Goal: Check status: Check status

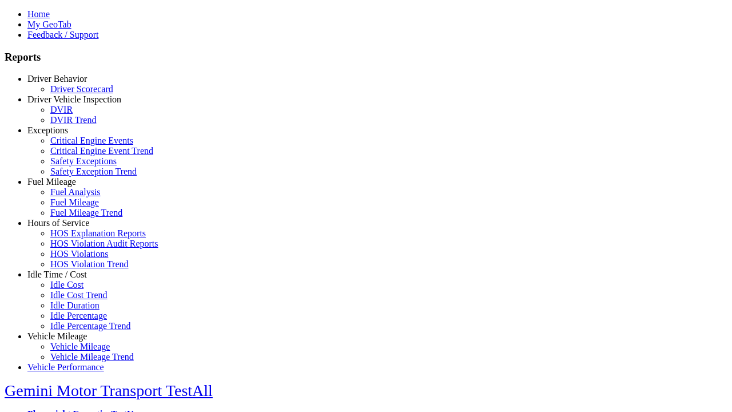
click at [66, 228] on link "Hours of Service" at bounding box center [58, 223] width 62 height 10
click at [74, 238] on link "HOS Explanation Reports" at bounding box center [97, 233] width 95 height 10
type input "**********"
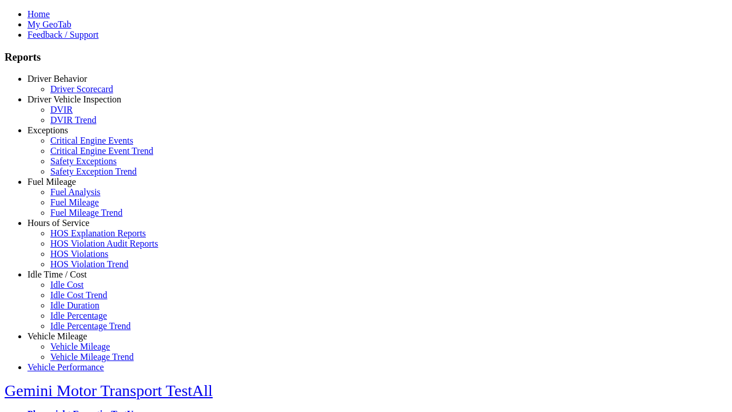
type input "*********"
